Goal: Transaction & Acquisition: Download file/media

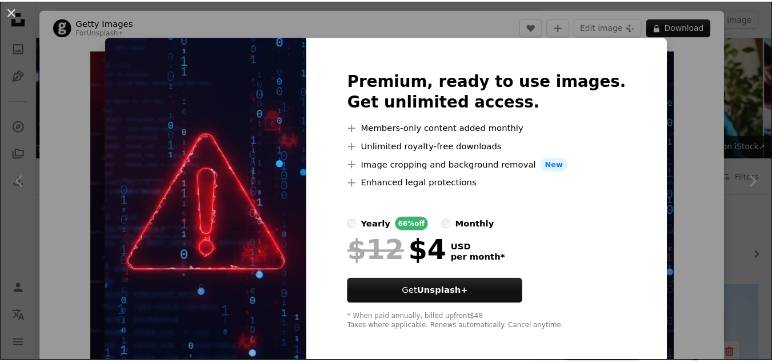
scroll to position [514, 0]
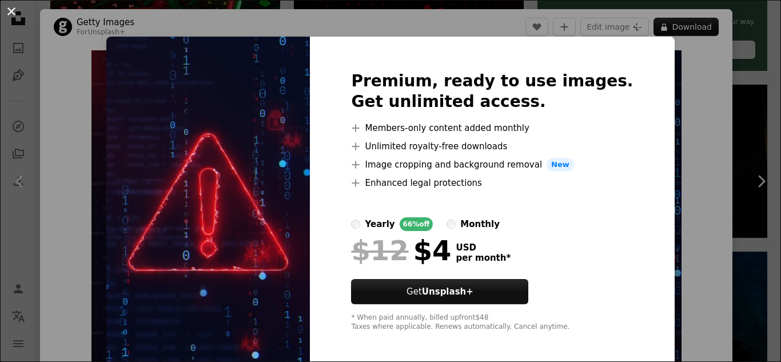
click at [11, 13] on button "An X shape" at bounding box center [12, 12] width 14 height 14
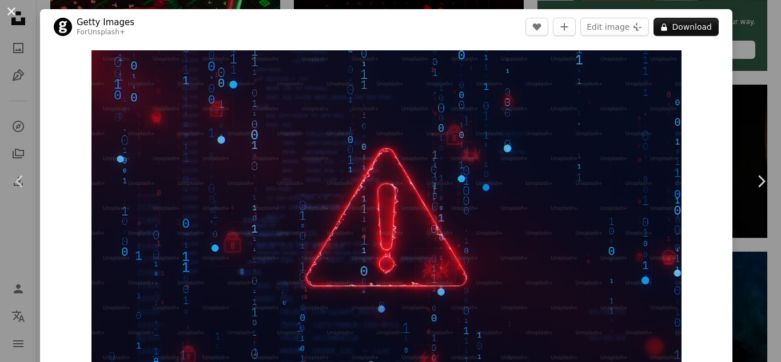
click at [8, 7] on button "An X shape" at bounding box center [12, 12] width 14 height 14
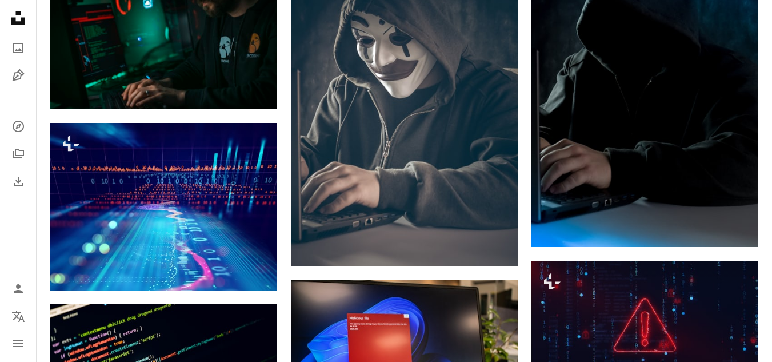
scroll to position [800, 0]
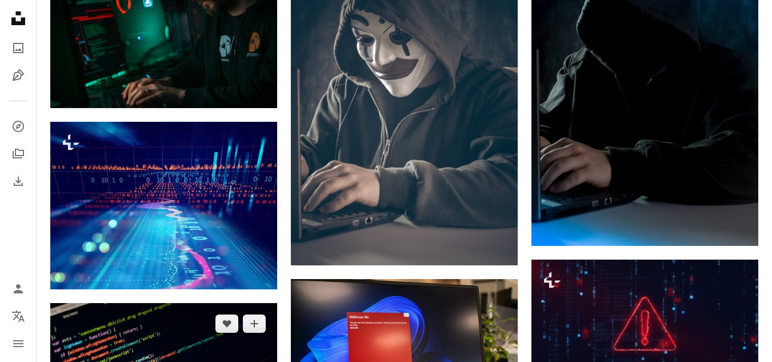
click at [171, 303] on img at bounding box center [163, 366] width 227 height 127
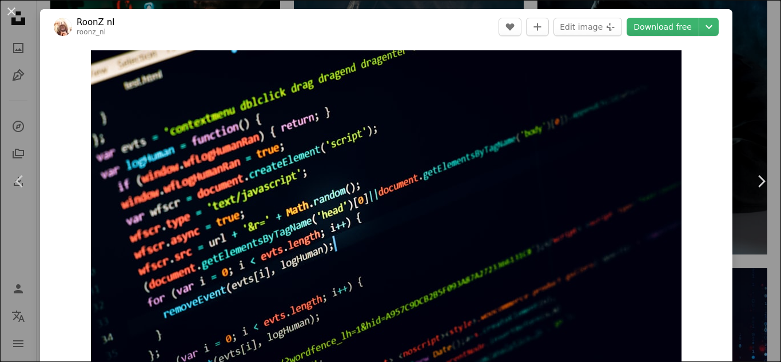
click at [10, 9] on button "An X shape" at bounding box center [12, 12] width 14 height 14
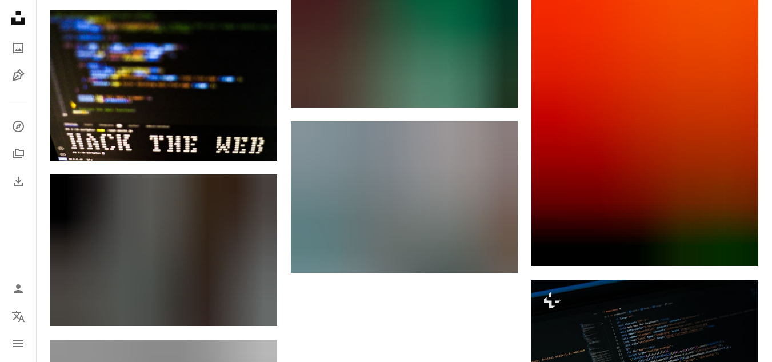
scroll to position [2628, 0]
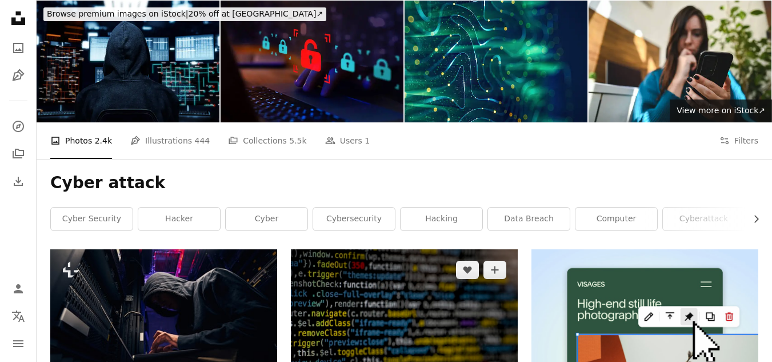
scroll to position [57, 0]
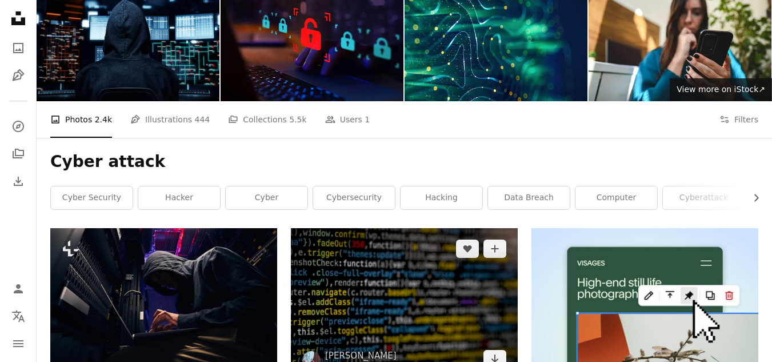
click at [362, 228] on img at bounding box center [404, 303] width 227 height 151
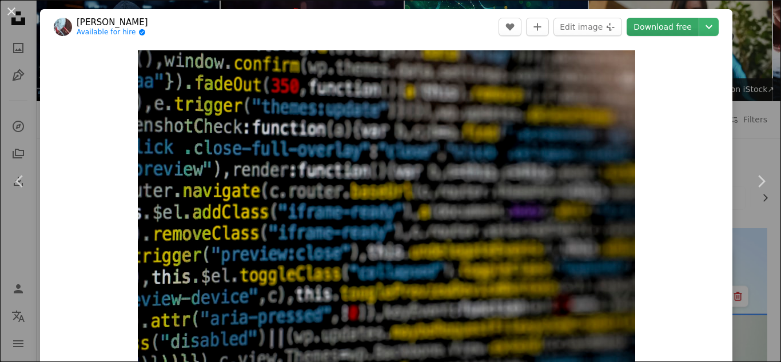
click at [662, 29] on link "Download free" at bounding box center [662, 27] width 72 height 18
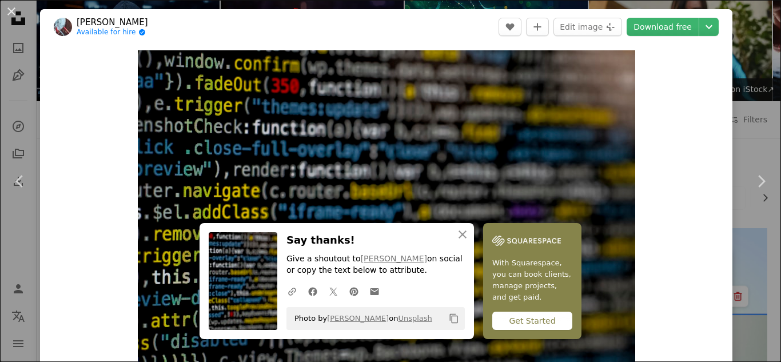
drag, startPoint x: 9, startPoint y: 11, endPoint x: 579, endPoint y: 90, distance: 576.3
click at [9, 11] on button "An X shape" at bounding box center [12, 12] width 14 height 14
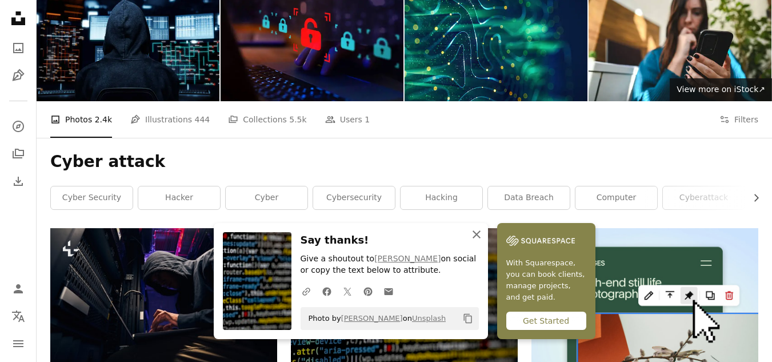
click at [488, 234] on button "An X shape Close" at bounding box center [476, 234] width 23 height 23
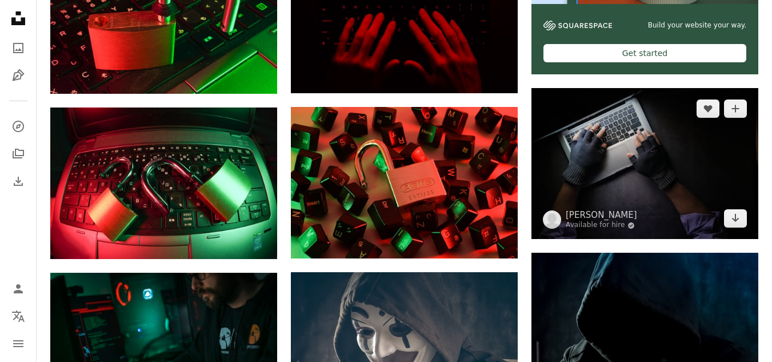
scroll to position [514, 0]
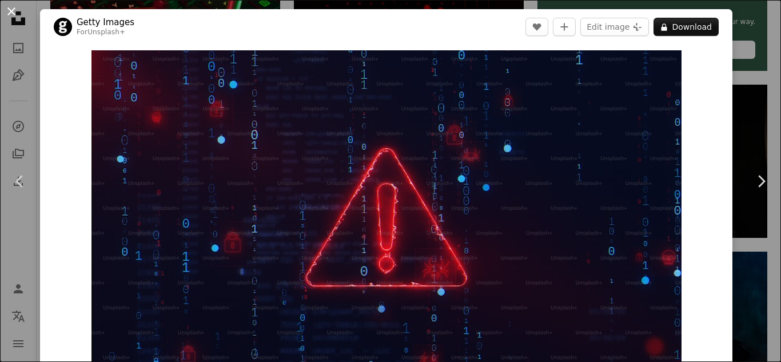
click at [7, 11] on button "An X shape" at bounding box center [12, 12] width 14 height 14
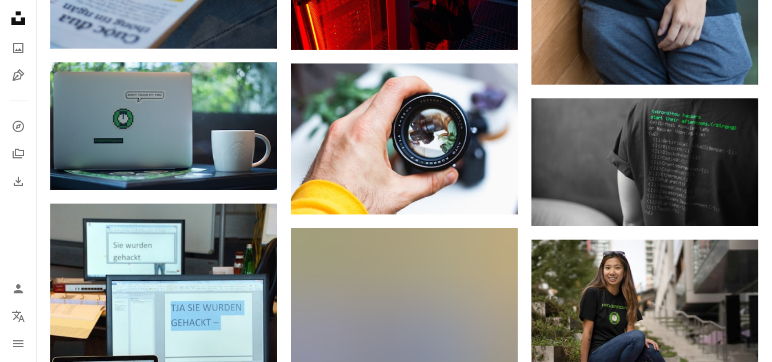
scroll to position [3543, 0]
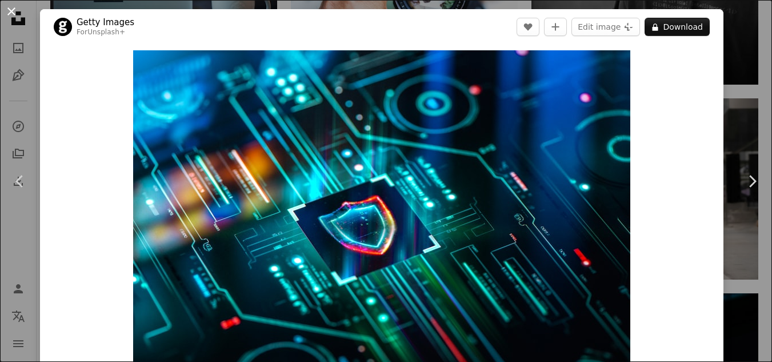
click at [15, 13] on button "An X shape" at bounding box center [12, 12] width 14 height 14
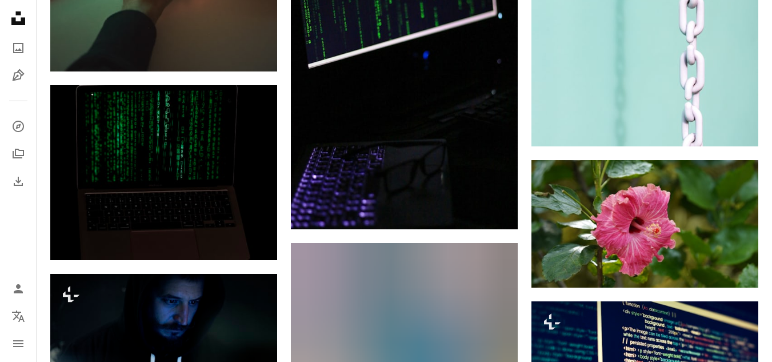
scroll to position [13370, 0]
